Goal: Transaction & Acquisition: Purchase product/service

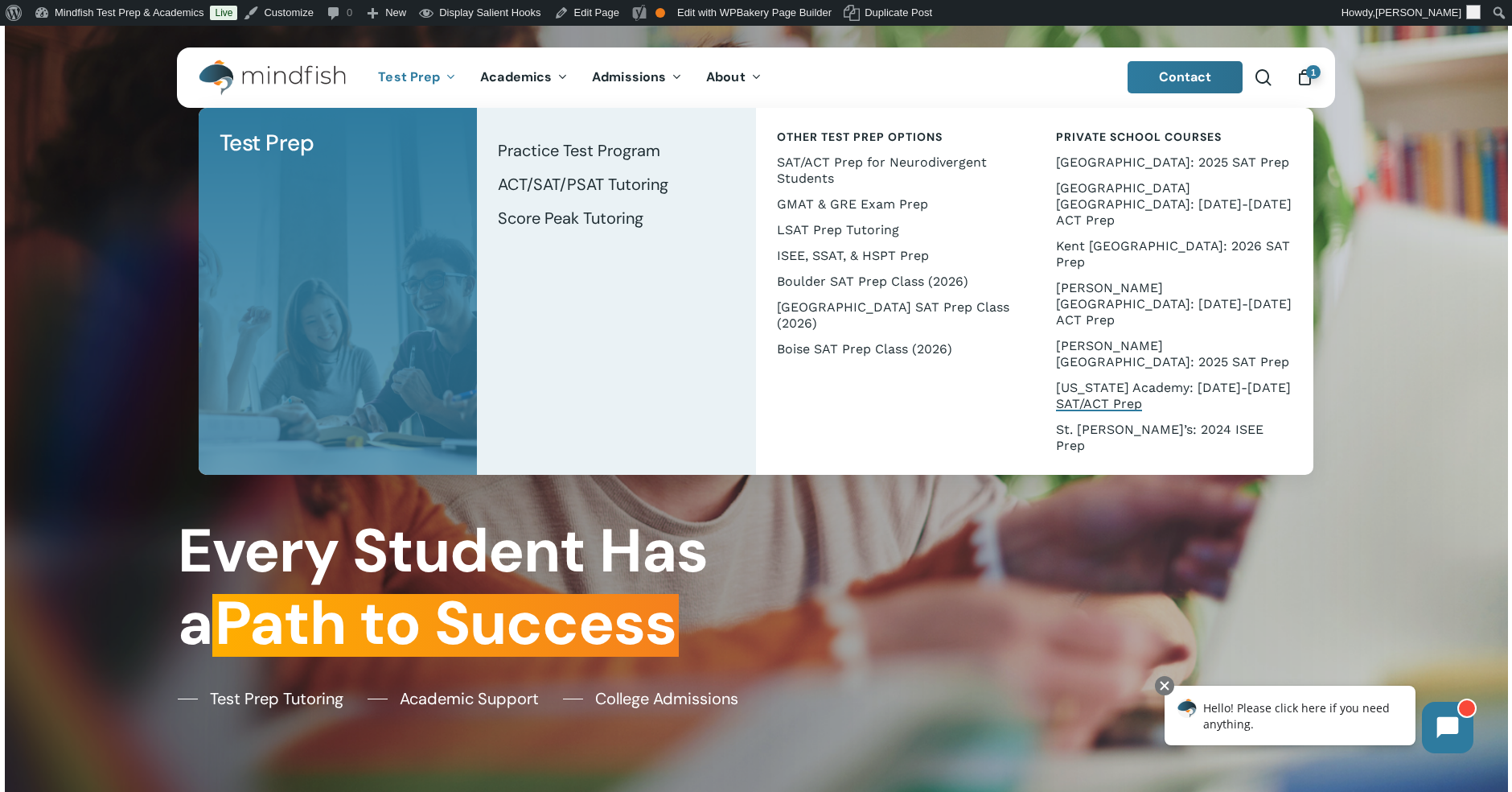
click at [1098, 379] on span "[US_STATE] Academy: [DATE]-[DATE] SAT/ACT Prep" at bounding box center [1174, 395] width 235 height 31
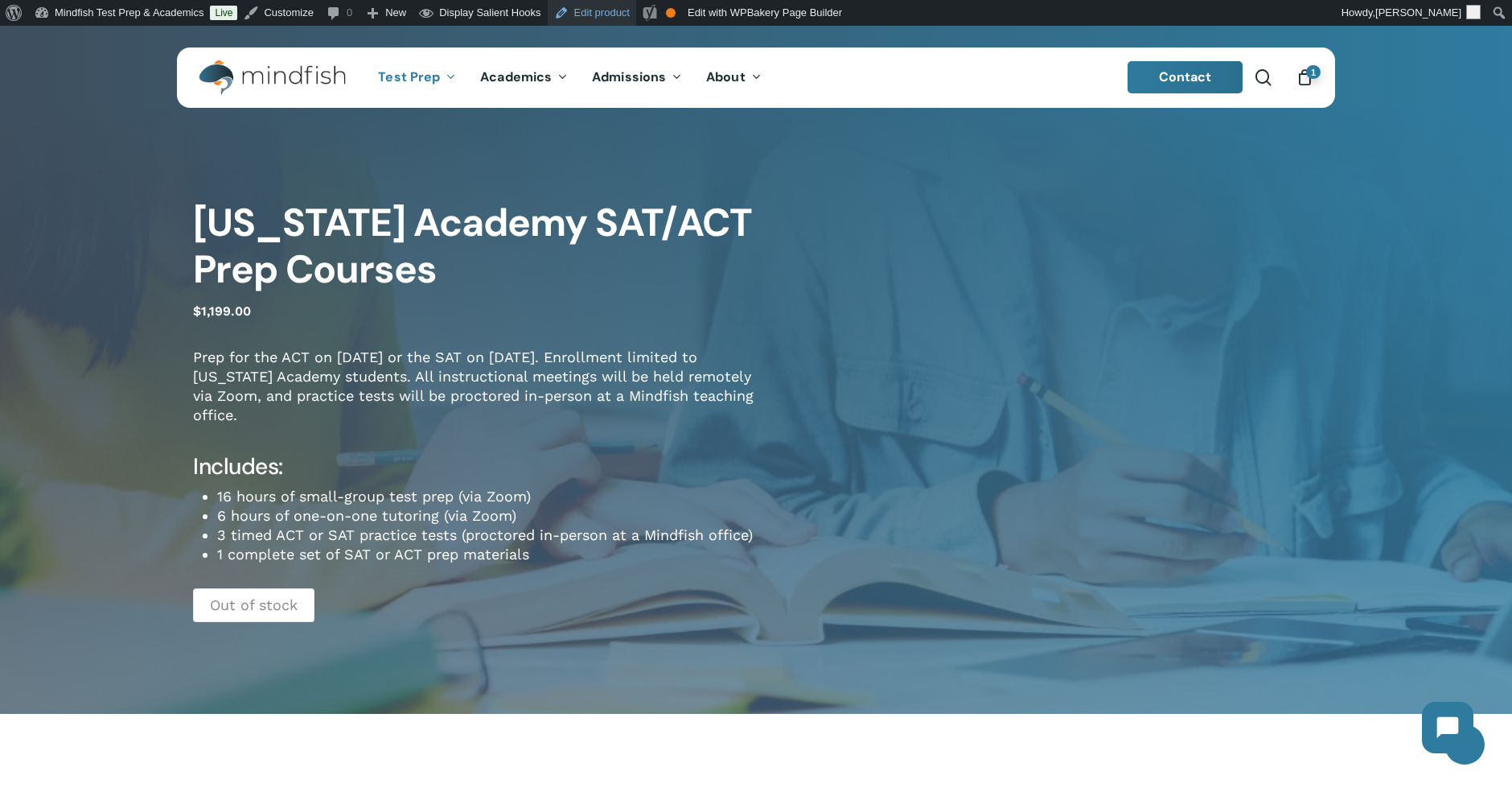
click at [583, 8] on link "Edit product" at bounding box center [591, 13] width 89 height 25
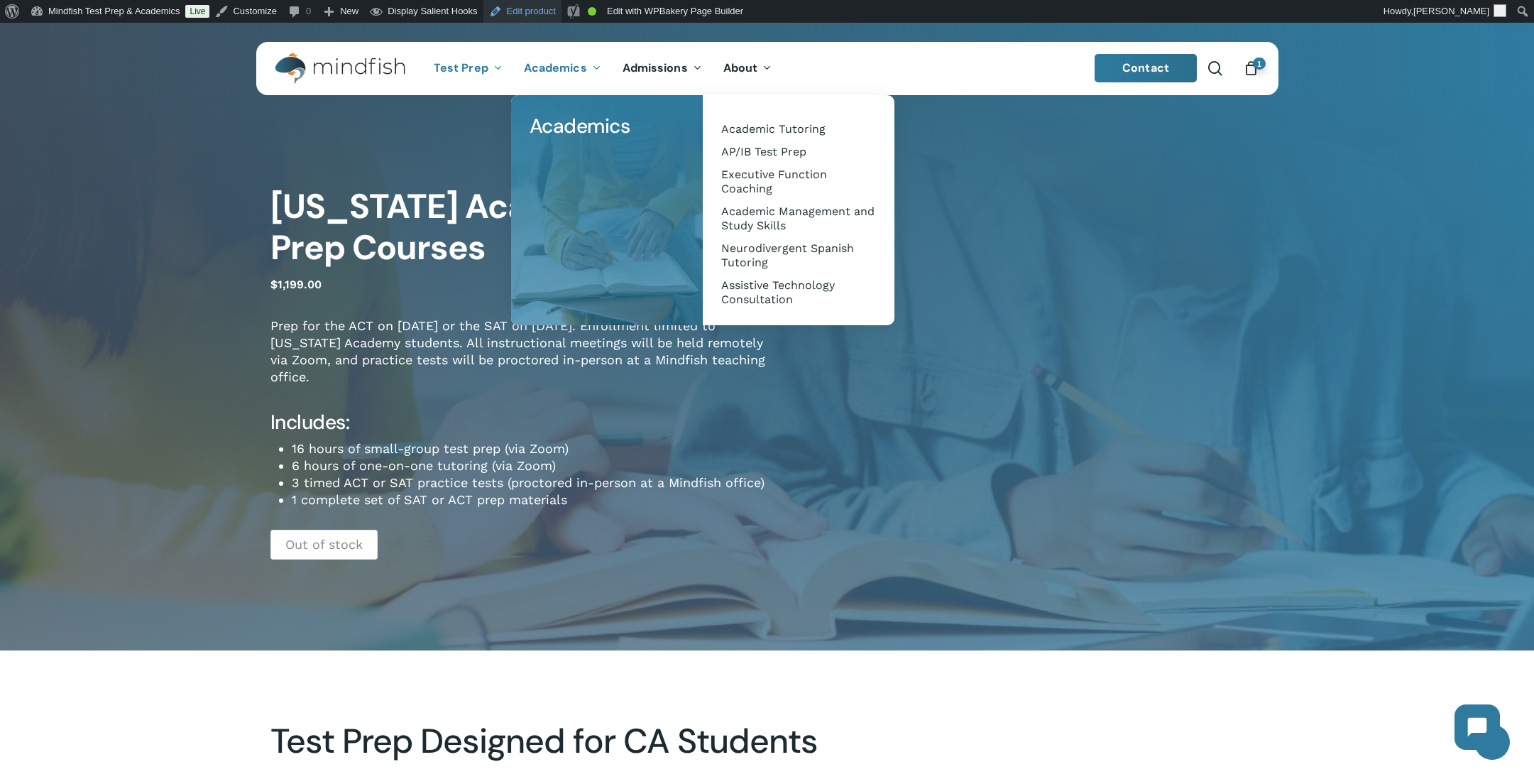
click at [540, 14] on link "Edit product" at bounding box center [522, 11] width 79 height 22
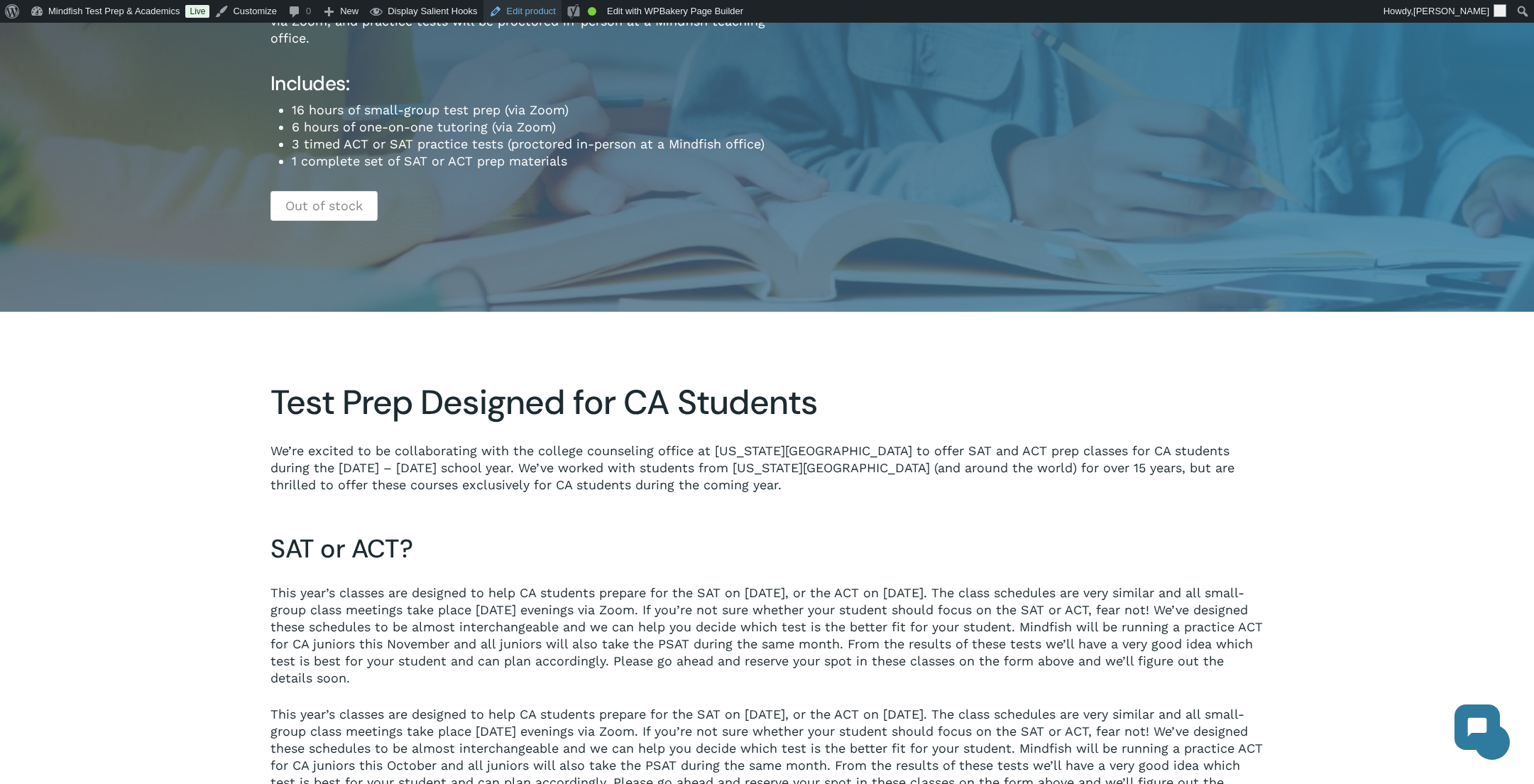
scroll to position [499, 0]
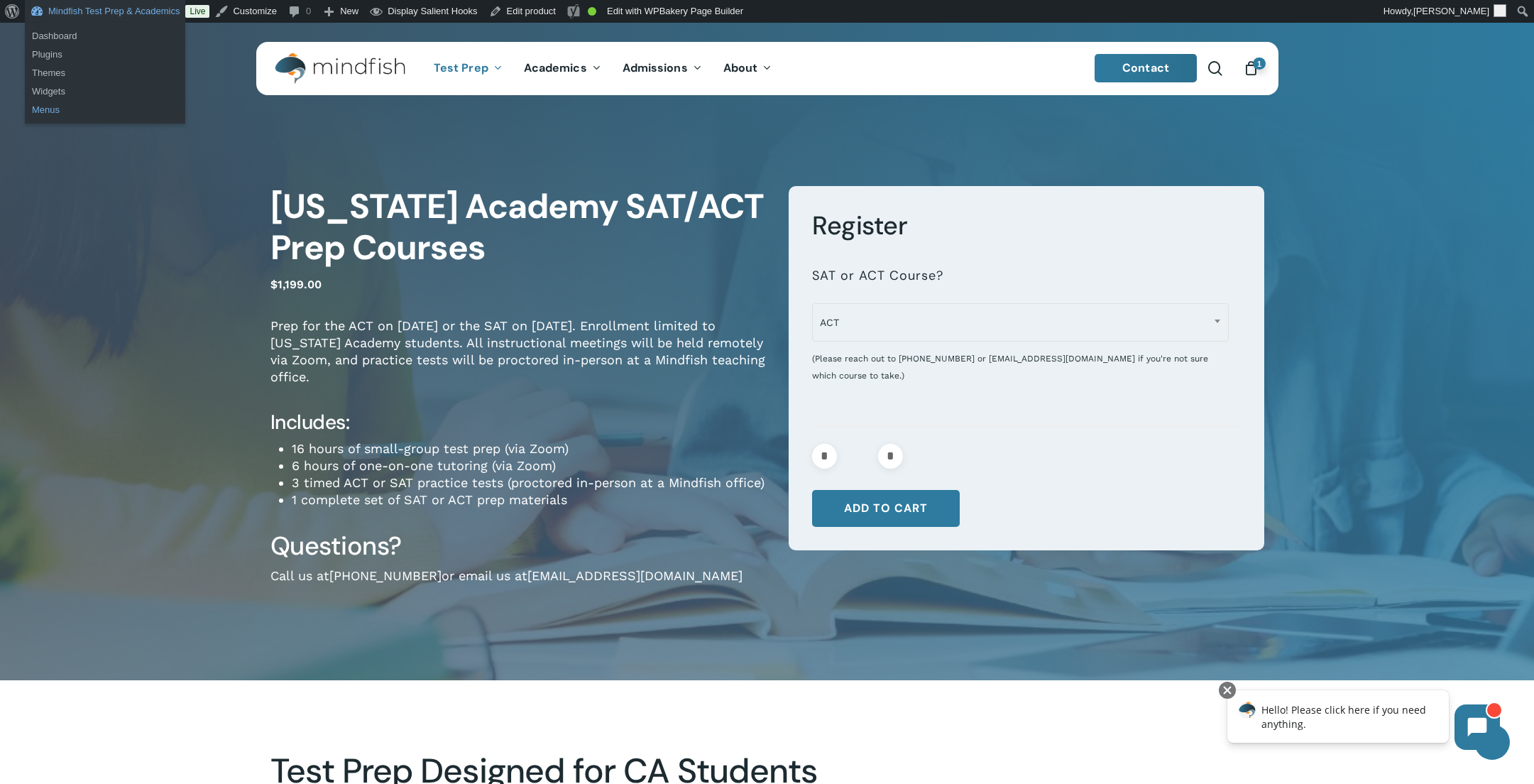
click at [51, 110] on link "Menus" at bounding box center [105, 110] width 160 height 18
